Goal: Task Accomplishment & Management: Manage account settings

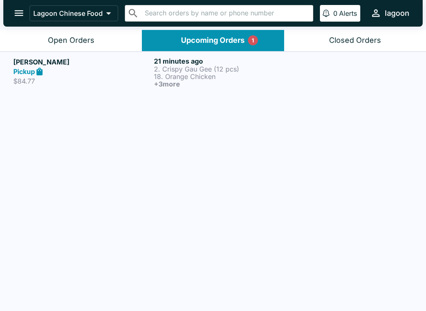
click at [81, 73] on div "Pickup" at bounding box center [81, 72] width 137 height 10
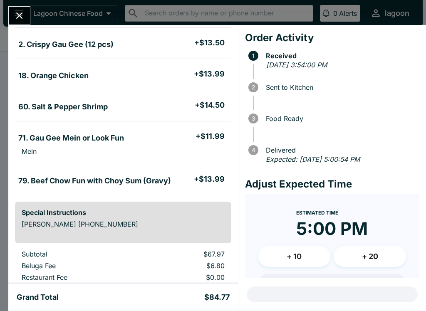
scroll to position [69, 0]
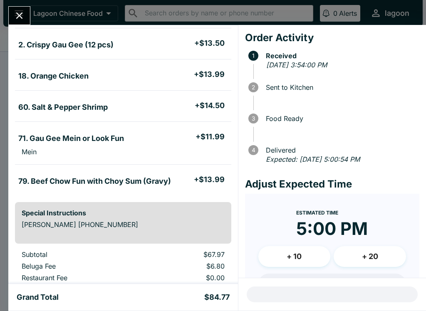
click at [17, 16] on icon "Close" at bounding box center [19, 15] width 11 height 11
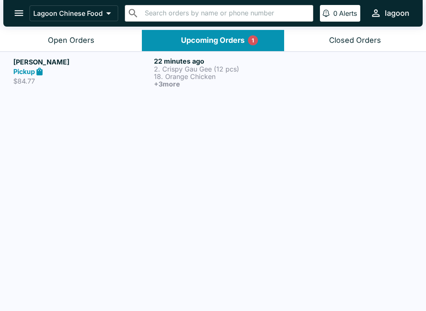
click at [88, 36] on div "Open Orders" at bounding box center [71, 41] width 47 height 10
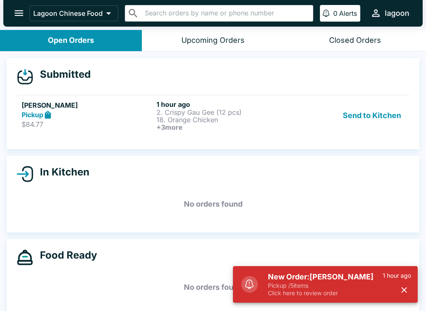
click at [404, 291] on icon "button" at bounding box center [404, 290] width 5 height 5
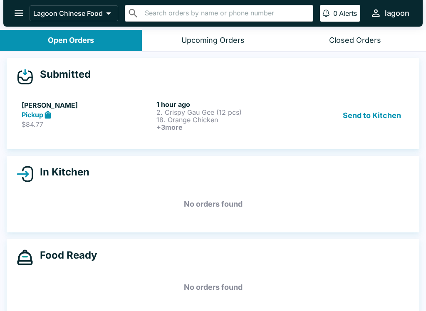
click at [207, 119] on p "18. Orange Chicken" at bounding box center [223, 119] width 132 height 7
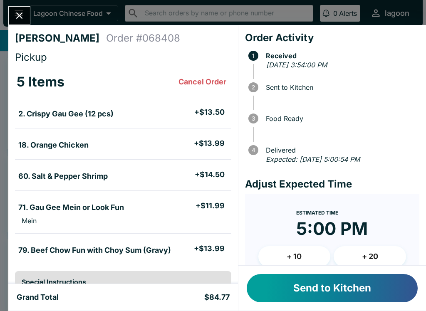
click at [330, 283] on button "Send to Kitchen" at bounding box center [332, 288] width 171 height 28
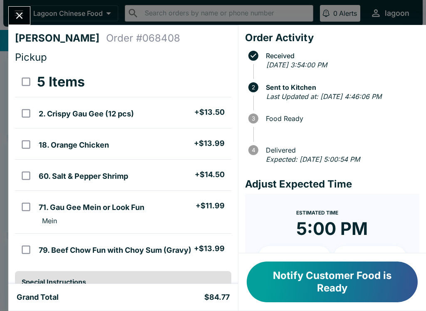
click at [332, 282] on button "Notify Customer Food is Ready" at bounding box center [332, 282] width 171 height 41
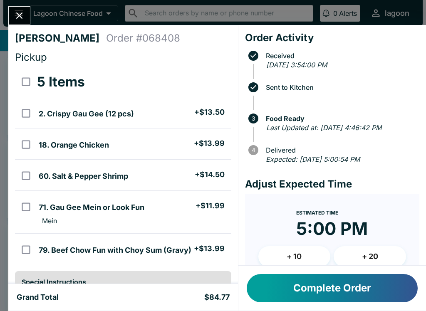
click at [332, 290] on button "Complete Order" at bounding box center [332, 288] width 171 height 28
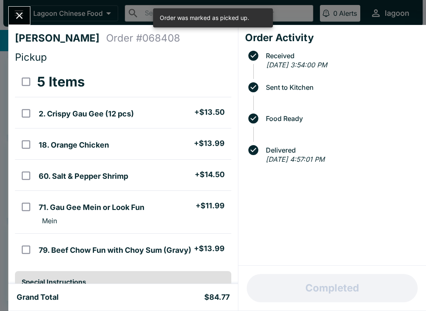
click at [17, 21] on icon "Close" at bounding box center [19, 15] width 11 height 11
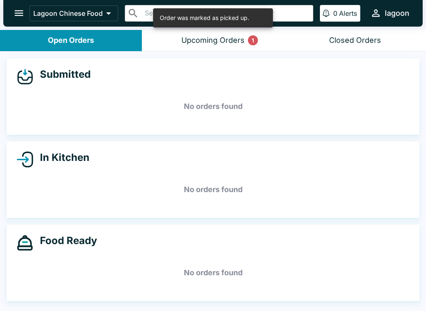
click at [219, 39] on div "Upcoming Orders 1" at bounding box center [212, 41] width 63 height 10
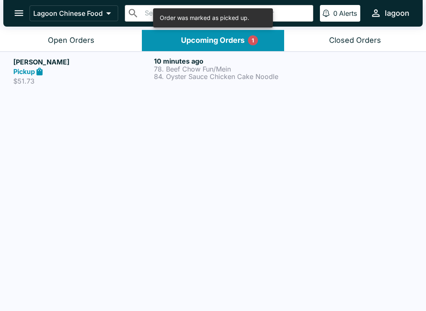
click at [72, 65] on h5 "[PERSON_NAME]" at bounding box center [81, 62] width 137 height 10
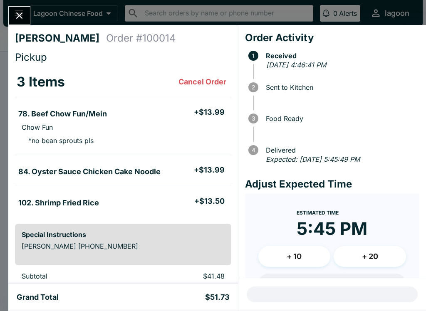
click at [18, 3] on div "[PERSON_NAME] Order # 100014 Pickup 3 Items Cancel Order 78. Beef Chow Fun/Mein…" at bounding box center [213, 155] width 426 height 311
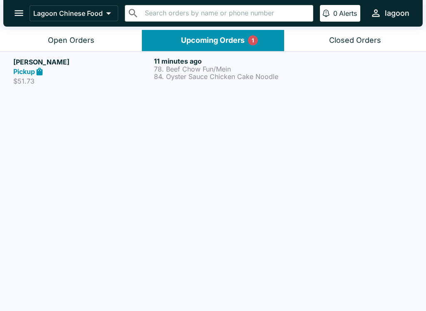
click at [89, 40] on div "Open Orders" at bounding box center [71, 41] width 47 height 10
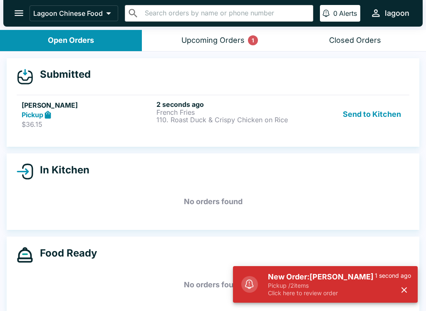
click at [390, 285] on div "1 second ago" at bounding box center [393, 284] width 36 height 25
click at [401, 290] on icon "button" at bounding box center [405, 291] width 10 height 10
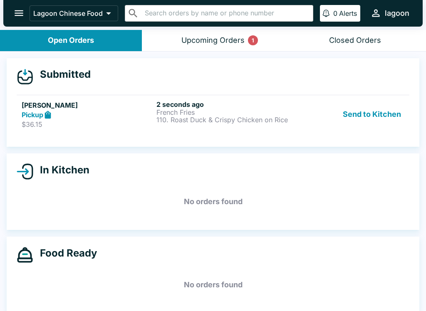
click at [68, 111] on div "Pickup" at bounding box center [88, 115] width 132 height 10
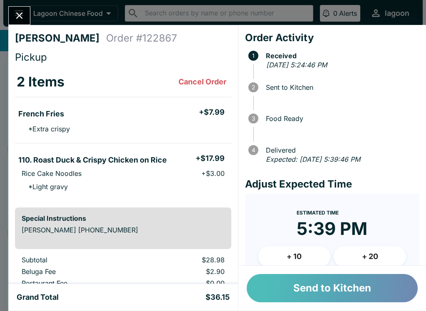
click at [338, 275] on button "Send to Kitchen" at bounding box center [332, 288] width 171 height 28
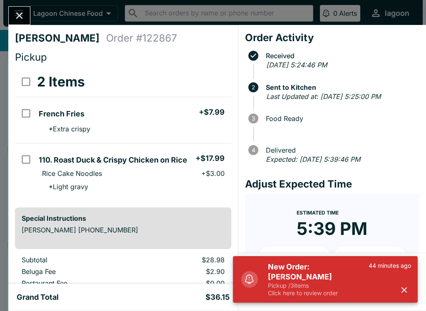
click at [402, 293] on icon "button" at bounding box center [404, 290] width 5 height 5
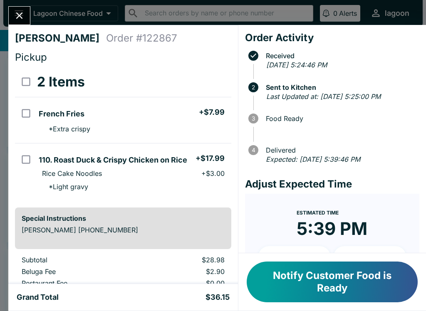
click at [25, 20] on button "Close" at bounding box center [19, 16] width 21 height 18
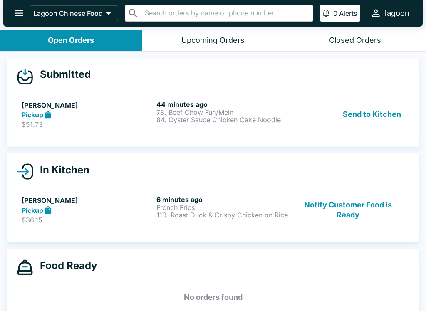
click at [134, 111] on div "Pickup" at bounding box center [88, 115] width 132 height 10
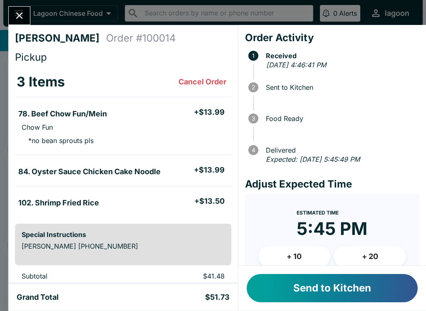
click at [321, 291] on button "Send to Kitchen" at bounding box center [332, 288] width 171 height 28
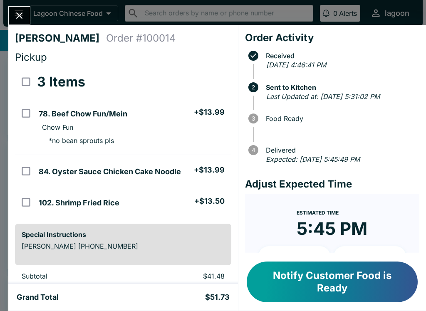
click at [304, 283] on button "Notify Customer Food is Ready" at bounding box center [332, 282] width 171 height 41
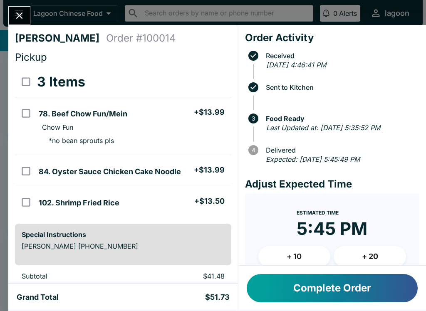
click at [16, 13] on icon "Close" at bounding box center [19, 15] width 11 height 11
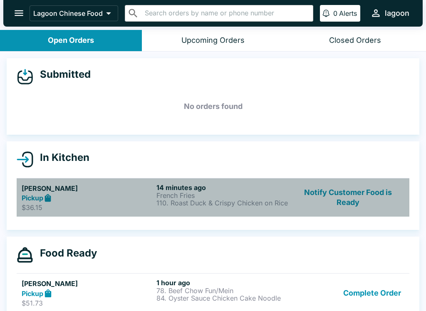
click at [109, 199] on div "Pickup" at bounding box center [88, 199] width 132 height 10
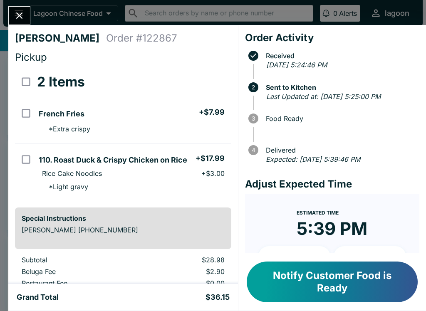
click at [303, 286] on button "Notify Customer Food is Ready" at bounding box center [332, 282] width 171 height 41
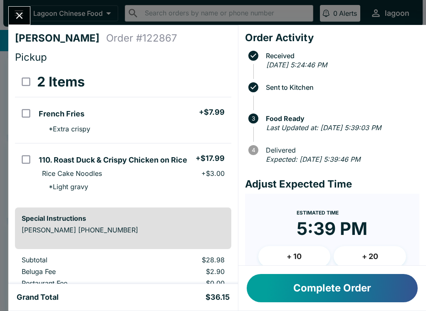
click at [27, 14] on button "Close" at bounding box center [19, 16] width 21 height 18
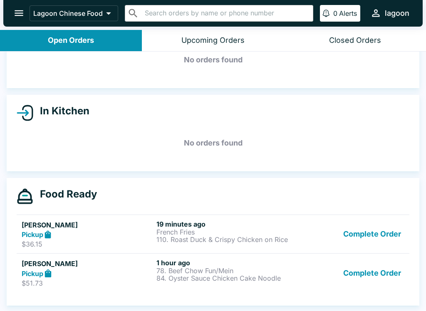
scroll to position [47, 0]
click at [205, 288] on link "[PERSON_NAME] Pickup $51.73 1 hour ago 78. Beef Chow Fun/Mein 84. Oyster Sauce …" at bounding box center [213, 273] width 393 height 39
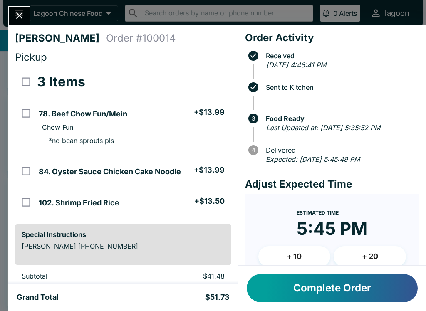
click at [324, 295] on button "Complete Order" at bounding box center [332, 288] width 171 height 28
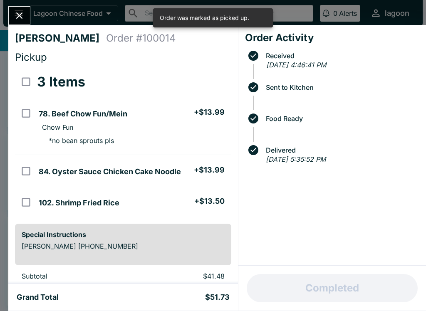
scroll to position [7, 0]
click at [17, 22] on button "Close" at bounding box center [19, 16] width 21 height 18
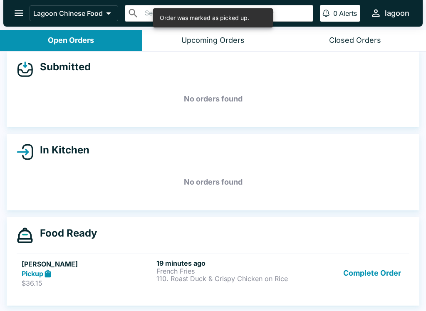
click at [66, 276] on div "Pickup" at bounding box center [88, 274] width 132 height 10
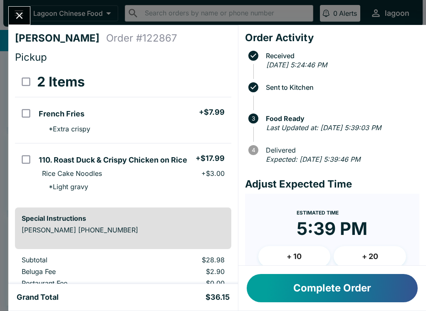
click at [343, 293] on button "Complete Order" at bounding box center [332, 288] width 171 height 28
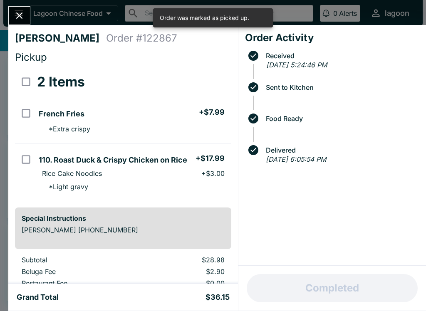
click at [25, 13] on icon "Close" at bounding box center [19, 15] width 11 height 11
